Goal: Task Accomplishment & Management: Manage account settings

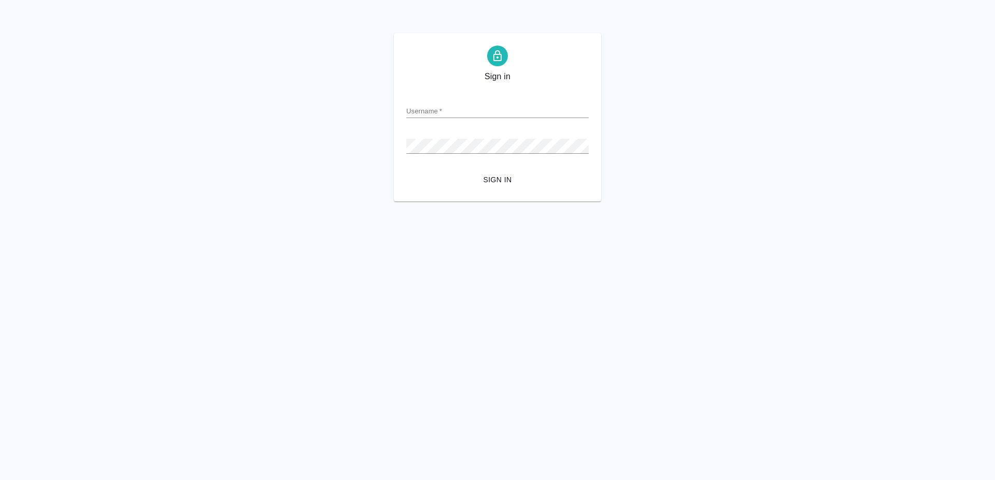
click at [344, 155] on div "Sign in Username   * Password   * urlPath   * / Sign in" at bounding box center [497, 117] width 995 height 168
click at [444, 111] on input "Username   *" at bounding box center [497, 111] width 182 height 15
type input "[PERSON_NAME][EMAIL_ADDRESS][DOMAIN_NAME]"
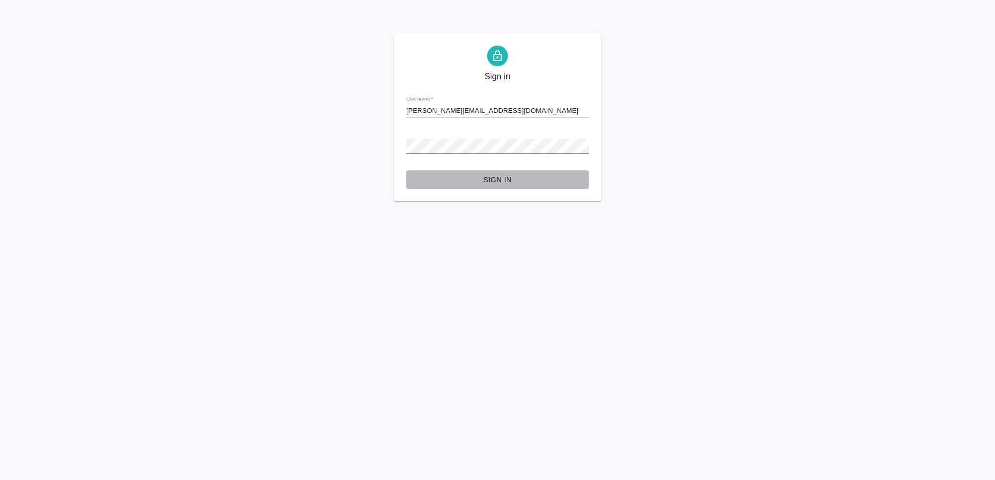
click at [526, 172] on button "Sign in" at bounding box center [497, 179] width 182 height 19
click at [488, 179] on span "Sign in" at bounding box center [498, 180] width 166 height 13
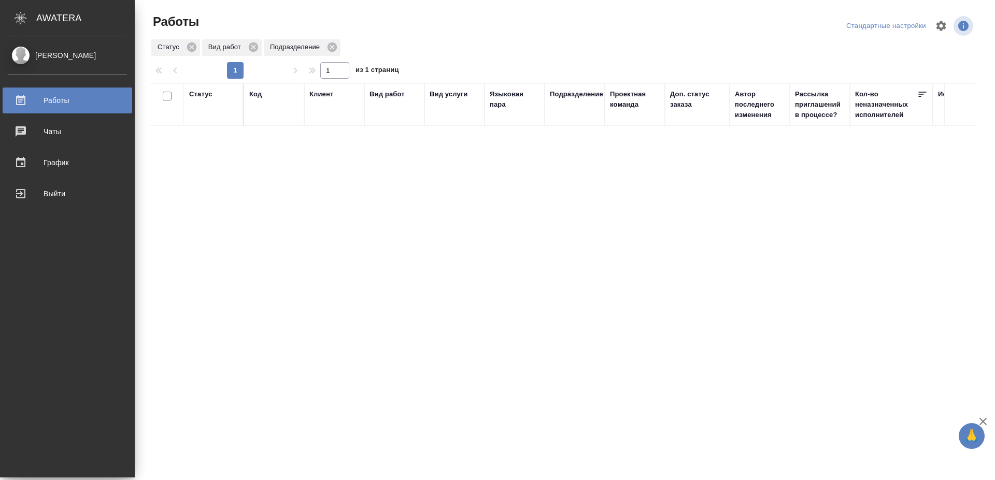
click at [29, 59] on div "Mayorov Anton" at bounding box center [67, 55] width 119 height 11
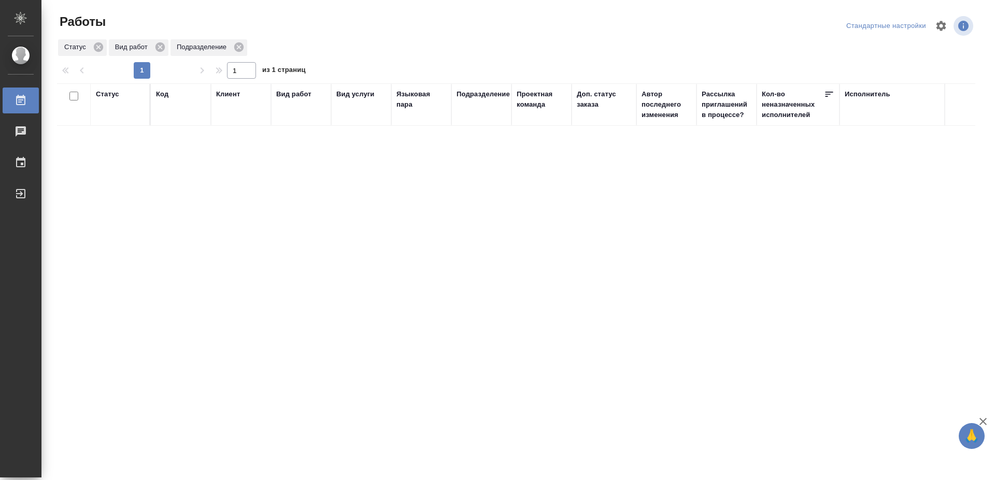
click at [288, 227] on div "Статус Код Клиент Вид работ Вид услуги Языковая пара Подразделение Проектная ко…" at bounding box center [516, 269] width 918 height 373
